Goal: Task Accomplishment & Management: Manage account settings

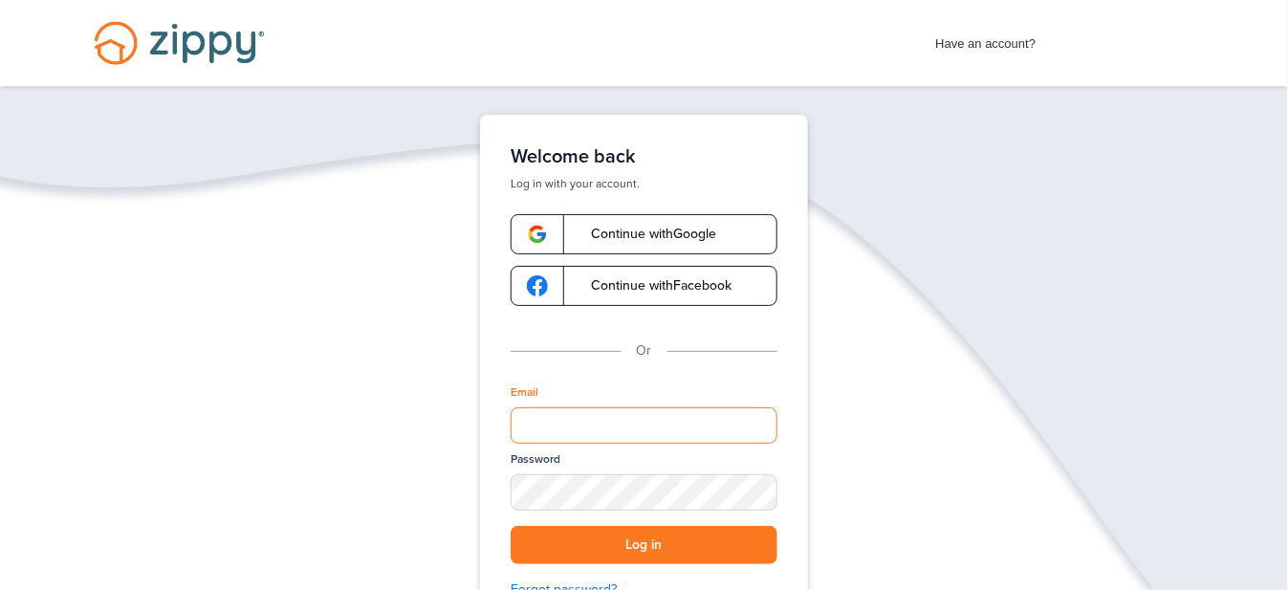
click at [546, 425] on input "Email" at bounding box center [643, 425] width 267 height 36
type input "**********"
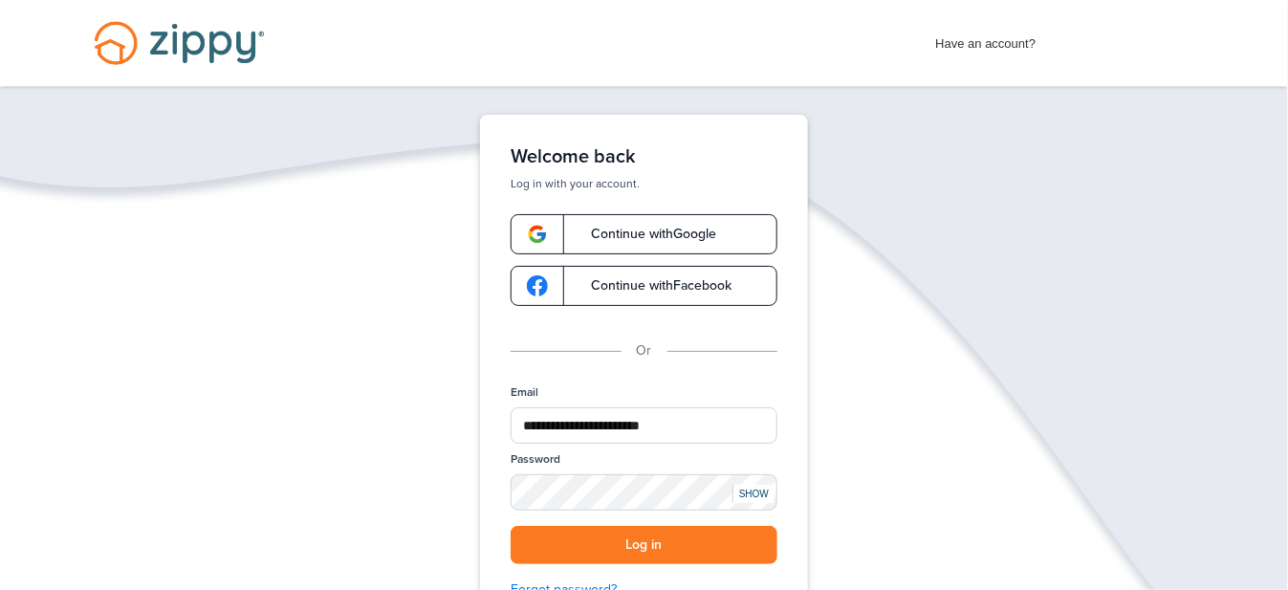
click at [769, 490] on div "SHOW" at bounding box center [753, 494] width 42 height 18
click at [662, 544] on button "Log in" at bounding box center [643, 545] width 267 height 39
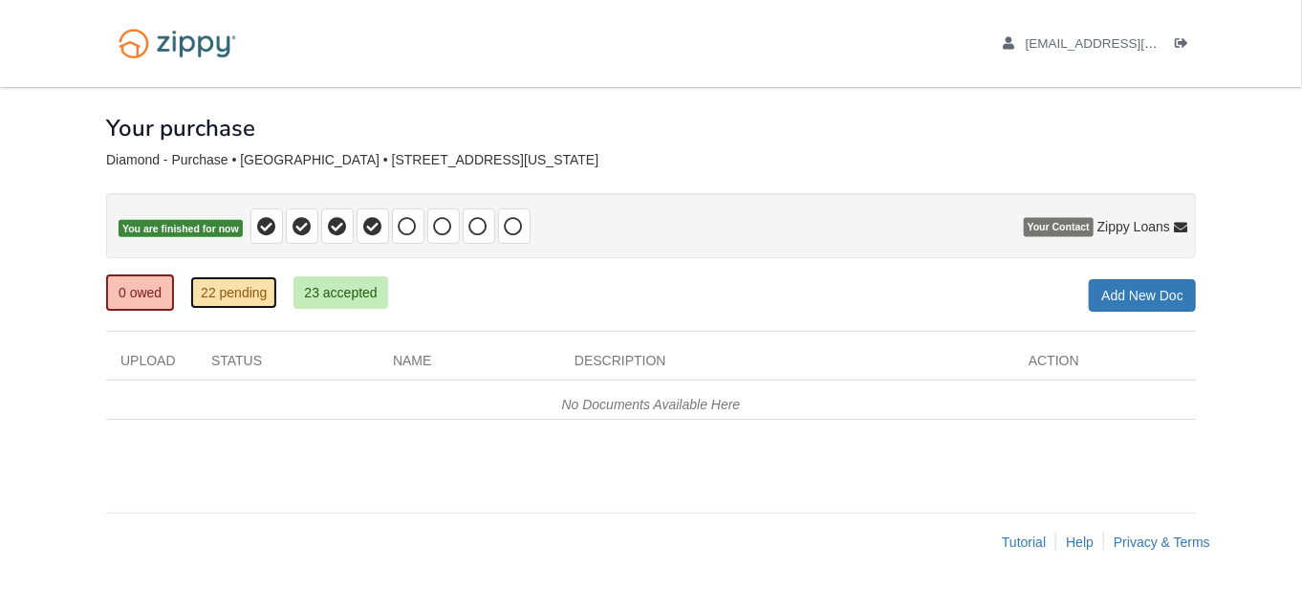
click at [226, 290] on link "22 pending" at bounding box center [233, 292] width 87 height 33
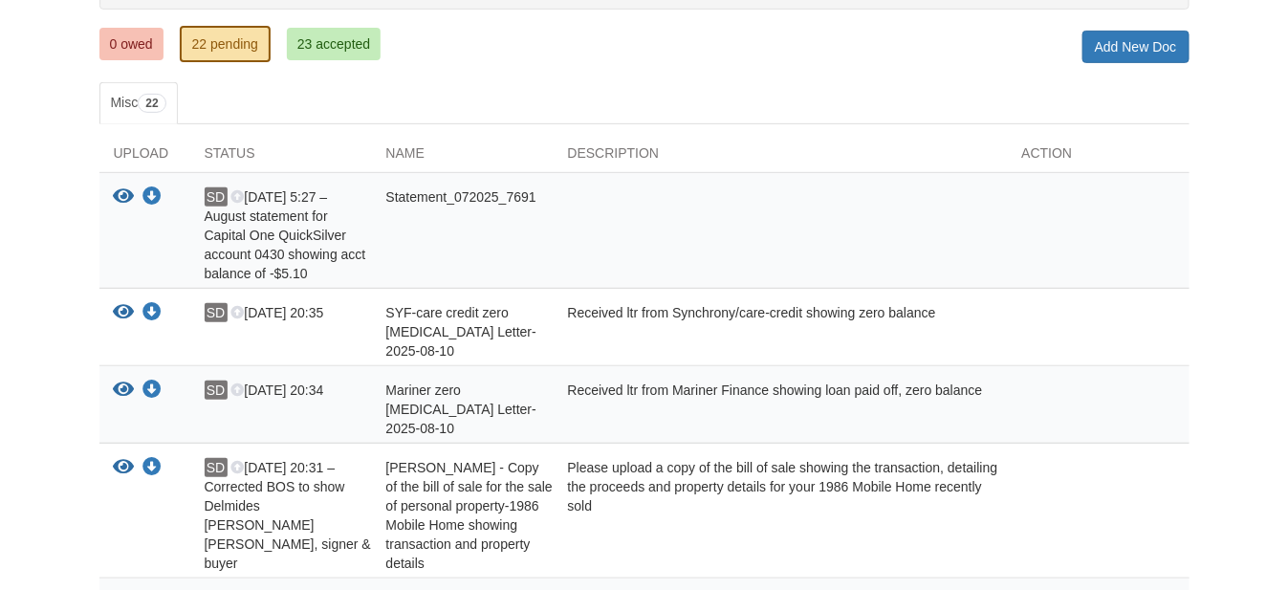
scroll to position [287, 0]
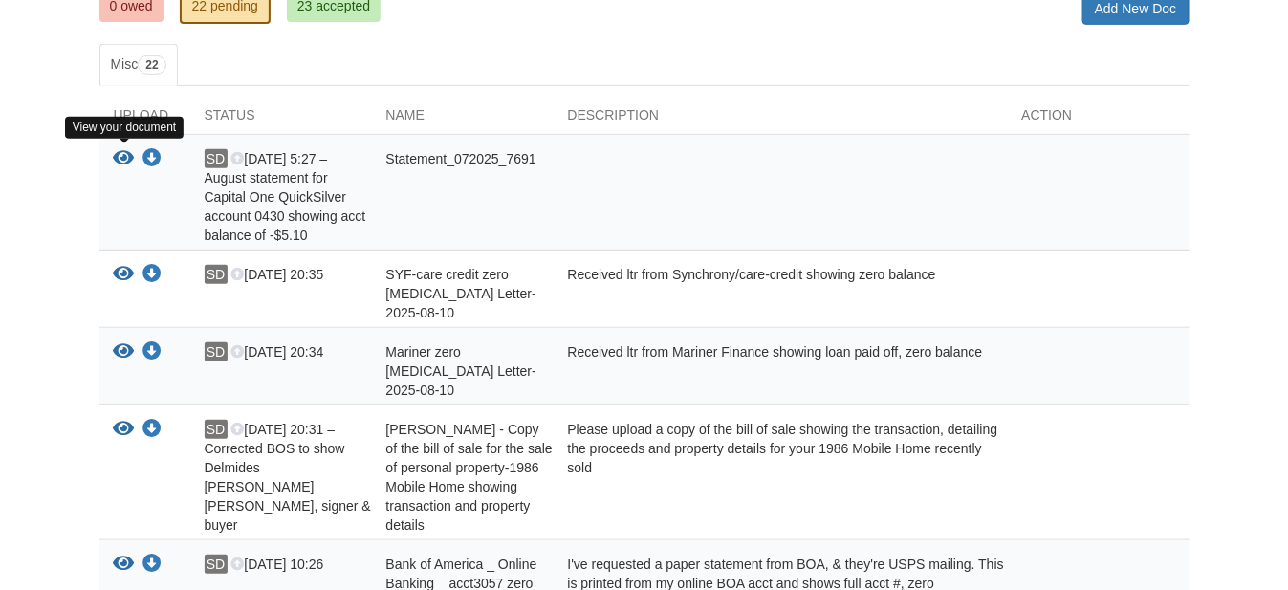
click at [125, 152] on icon "View Statement_072025_7691" at bounding box center [124, 158] width 21 height 19
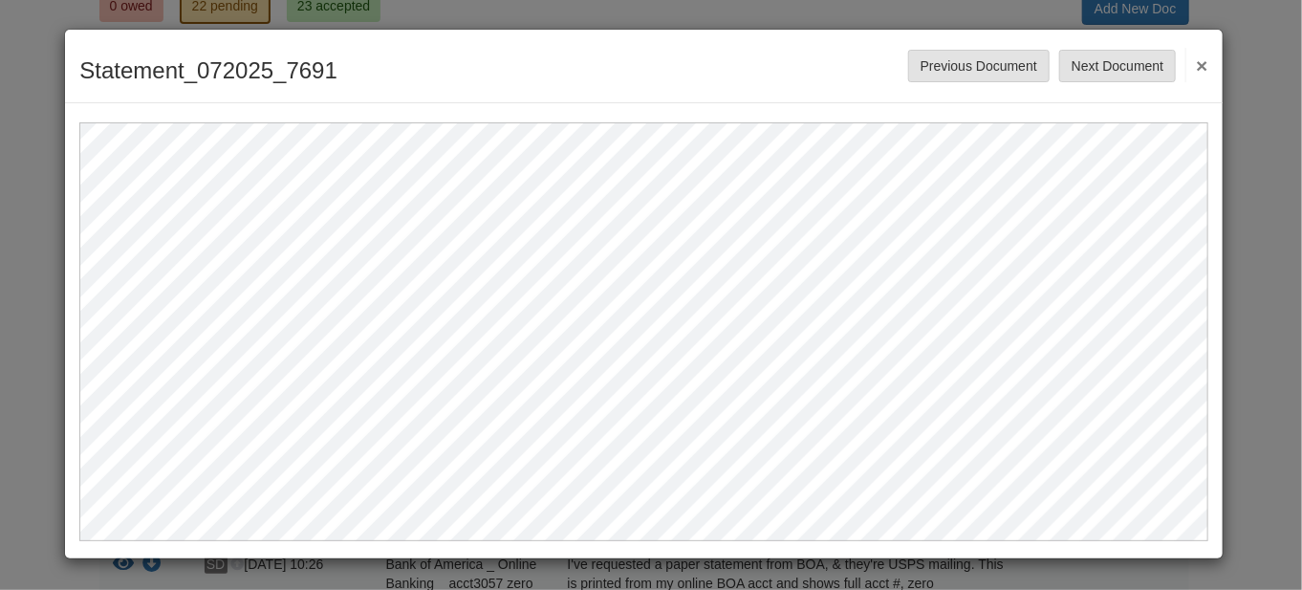
click at [1203, 66] on button "×" at bounding box center [1196, 65] width 22 height 34
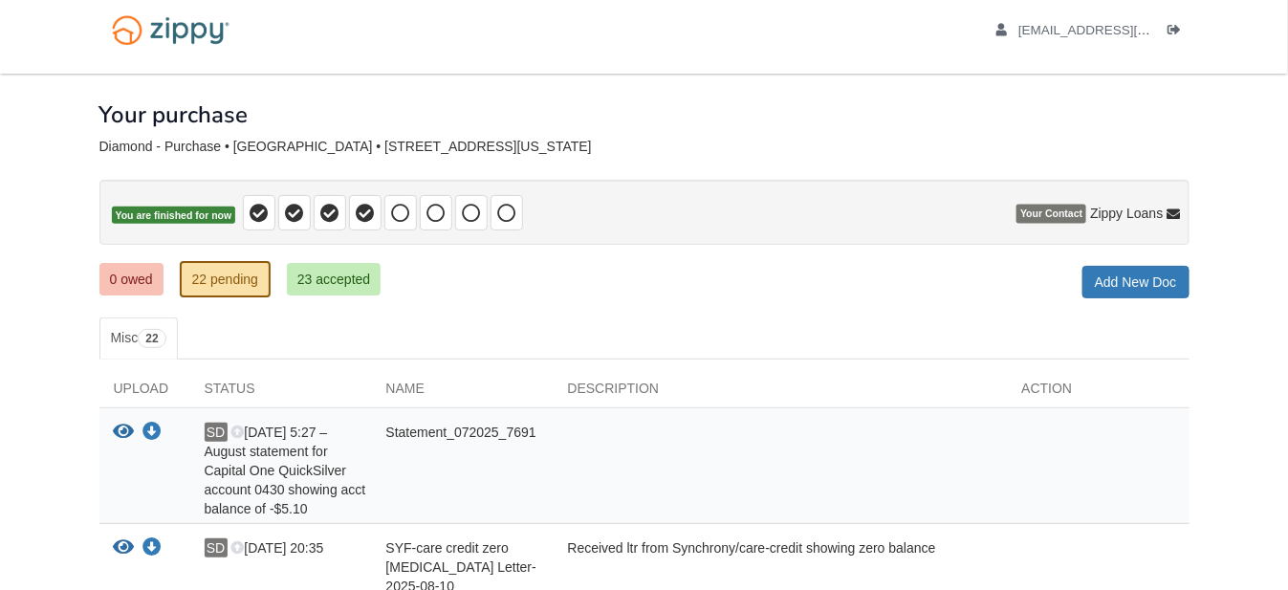
scroll to position [0, 0]
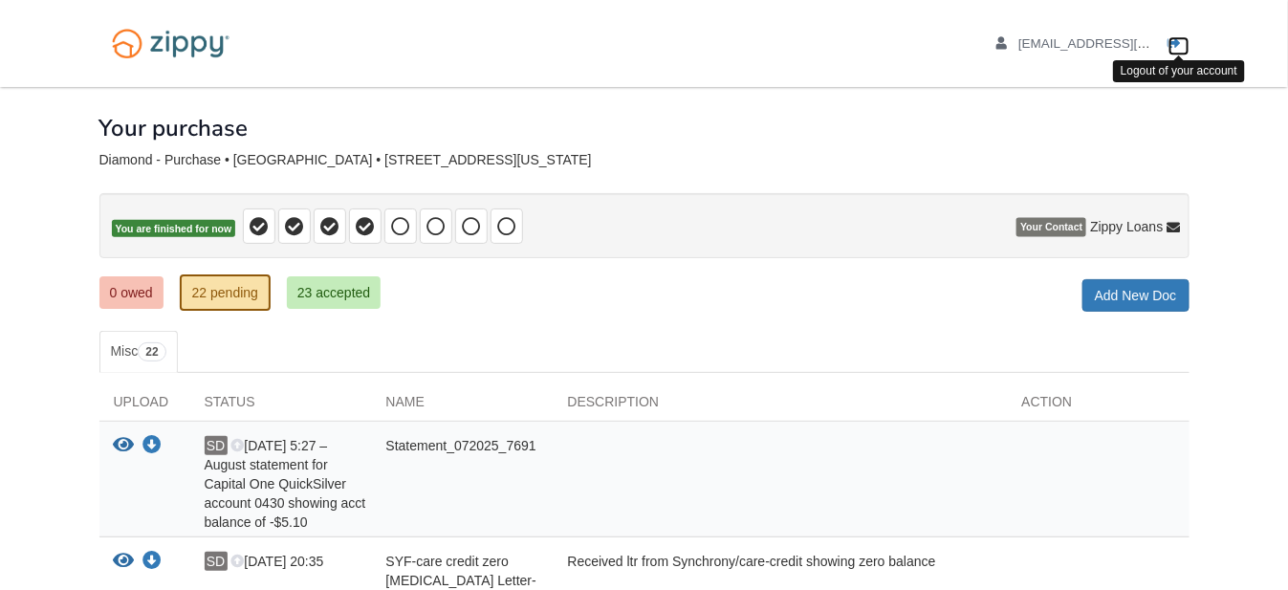
click at [1175, 41] on icon "Log out" at bounding box center [1174, 43] width 13 height 13
